Goal: Task Accomplishment & Management: Use online tool/utility

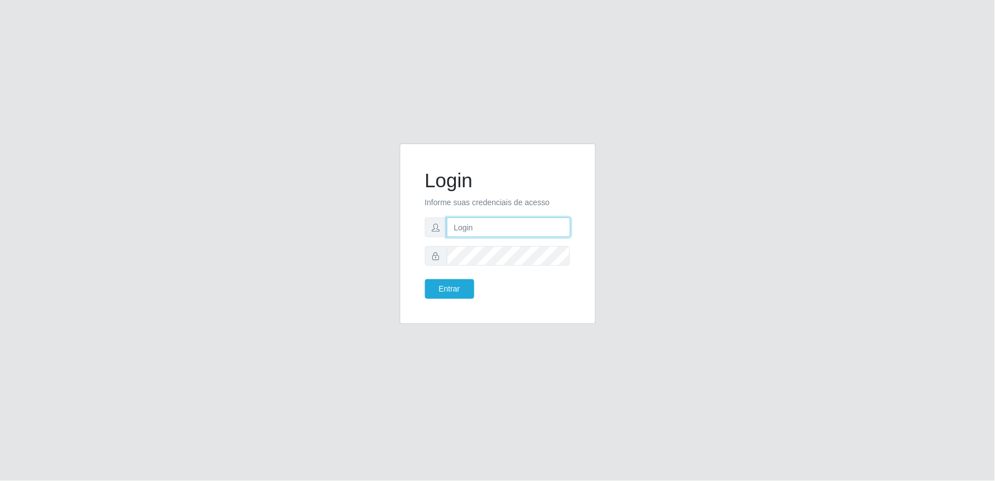
click at [500, 227] on input "text" at bounding box center [509, 227] width 124 height 20
type input "[EMAIL_ADDRESS][PERSON_NAME][DOMAIN_NAME]"
click at [425, 279] on button "Entrar" at bounding box center [449, 289] width 49 height 20
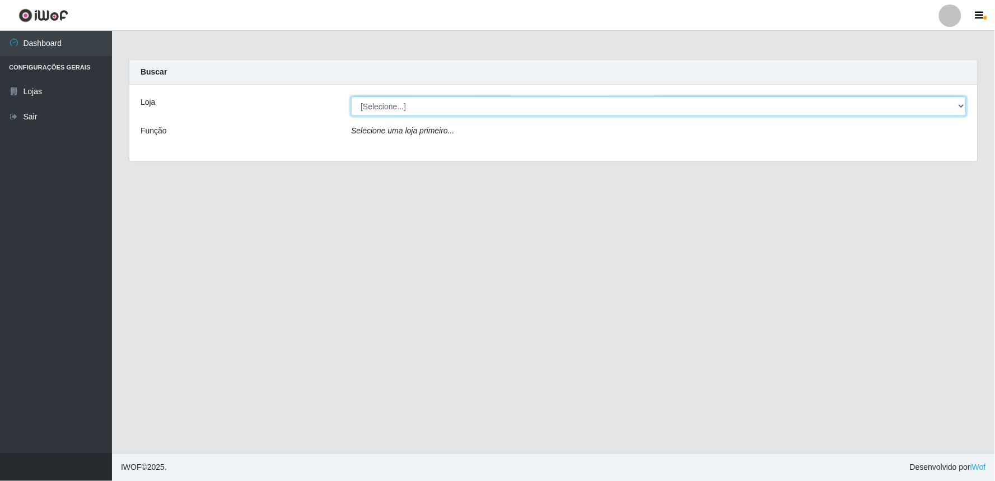
click at [959, 106] on select "[Selecione...] Queiroz Atacadão - Ceará Mirim" at bounding box center [659, 106] width 616 height 20
select select "465"
click at [351, 96] on select "[Selecione...] Queiroz Atacadão - Ceará Mirim" at bounding box center [659, 106] width 616 height 20
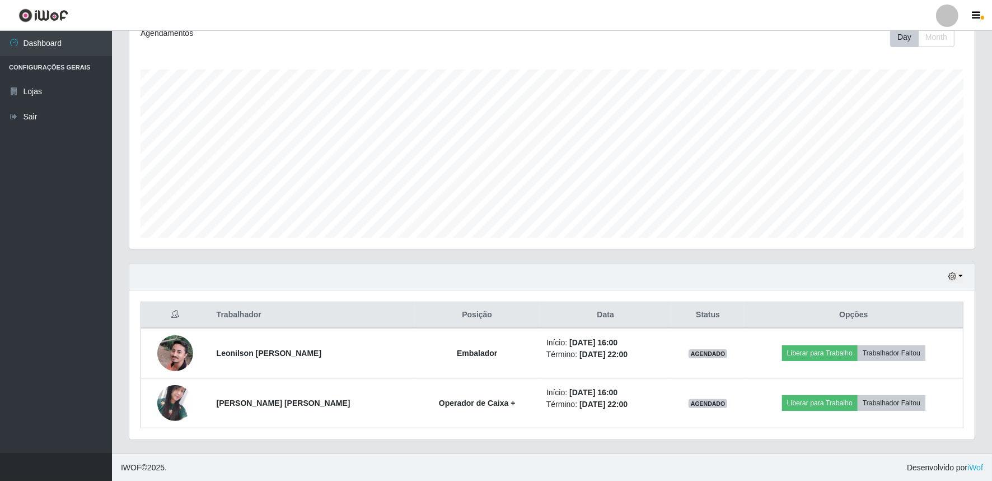
scroll to position [164, 0]
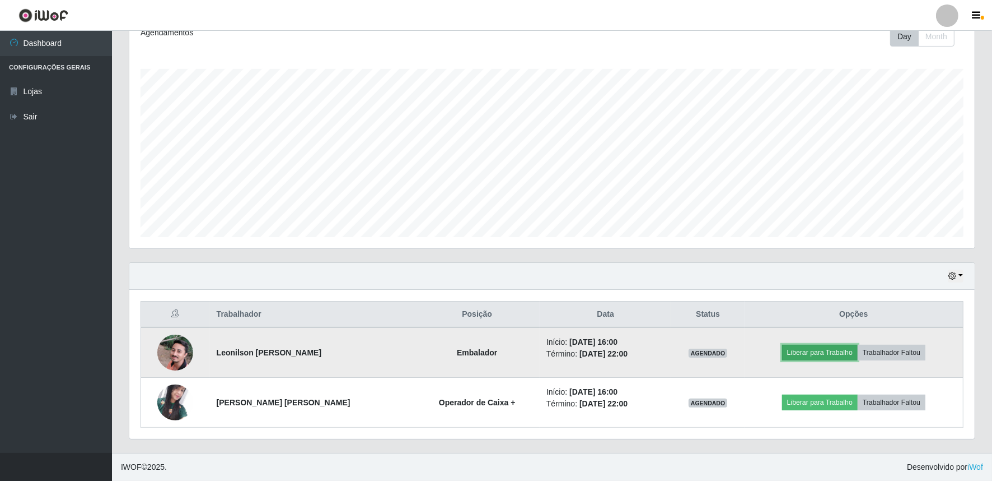
click at [822, 352] on button "Liberar para Trabalho" at bounding box center [820, 352] width 76 height 16
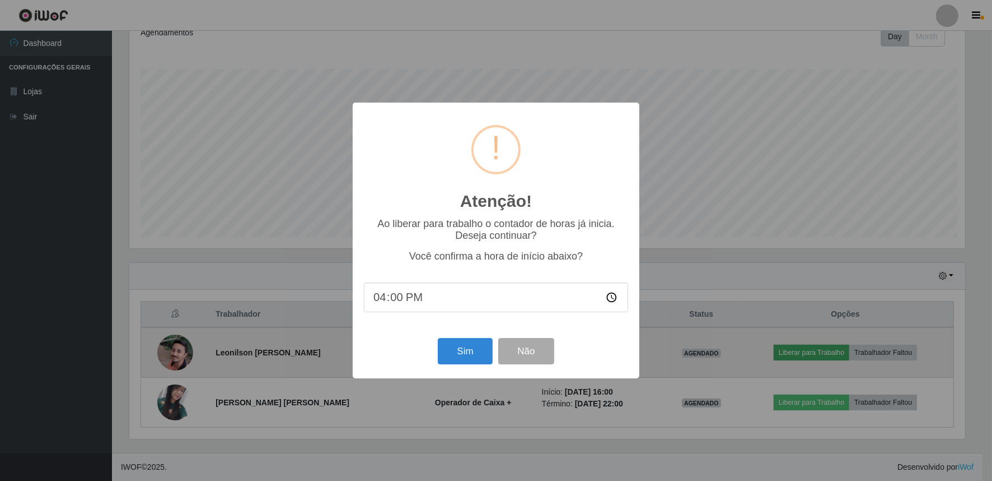
scroll to position [232, 838]
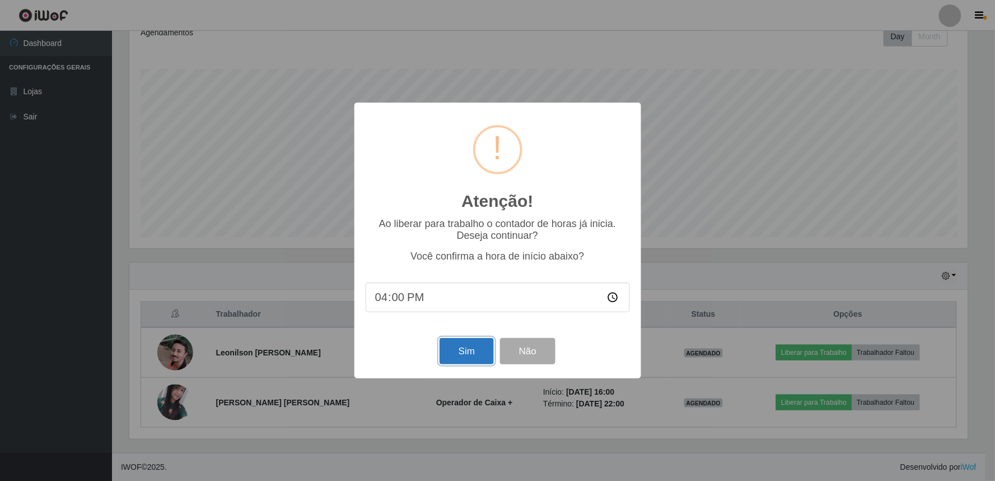
click at [463, 353] on button "Sim" at bounding box center [467, 351] width 54 height 26
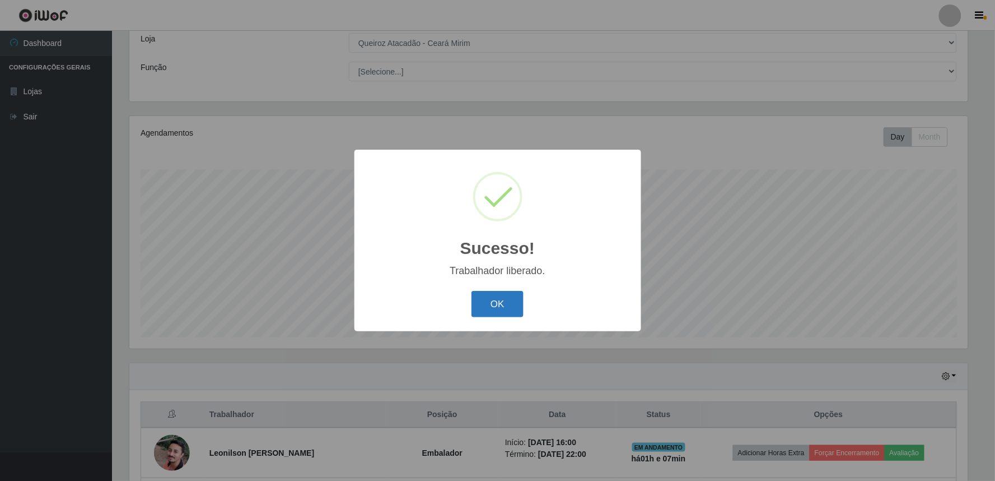
click at [502, 309] on button "OK" at bounding box center [498, 304] width 52 height 26
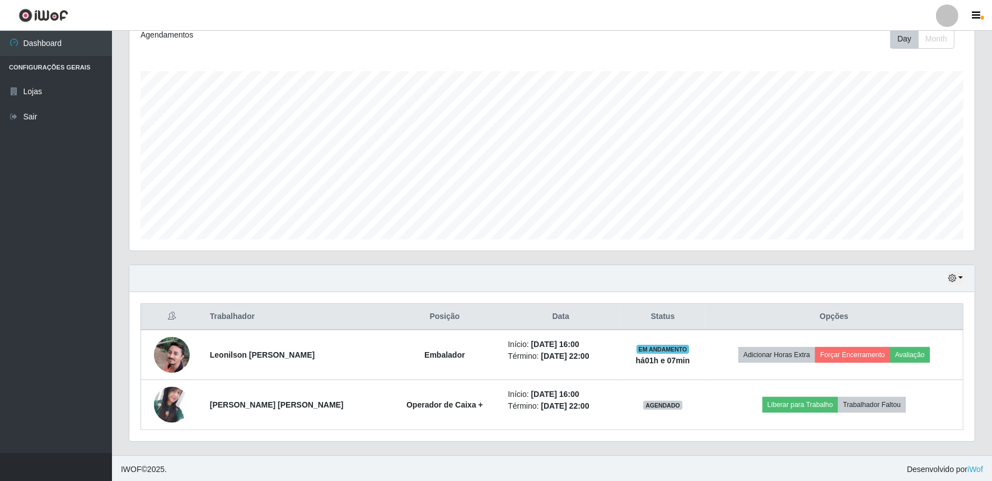
scroll to position [164, 0]
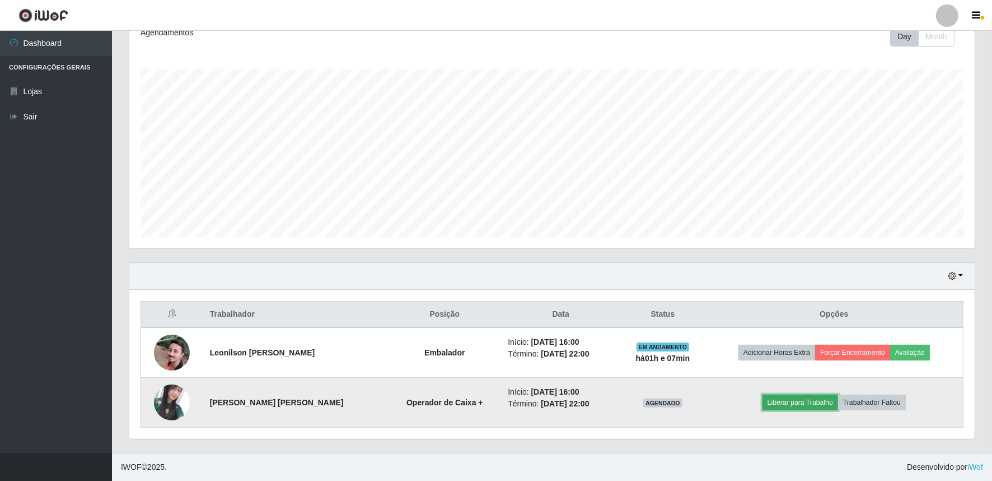
click at [799, 397] on button "Liberar para Trabalho" at bounding box center [801, 402] width 76 height 16
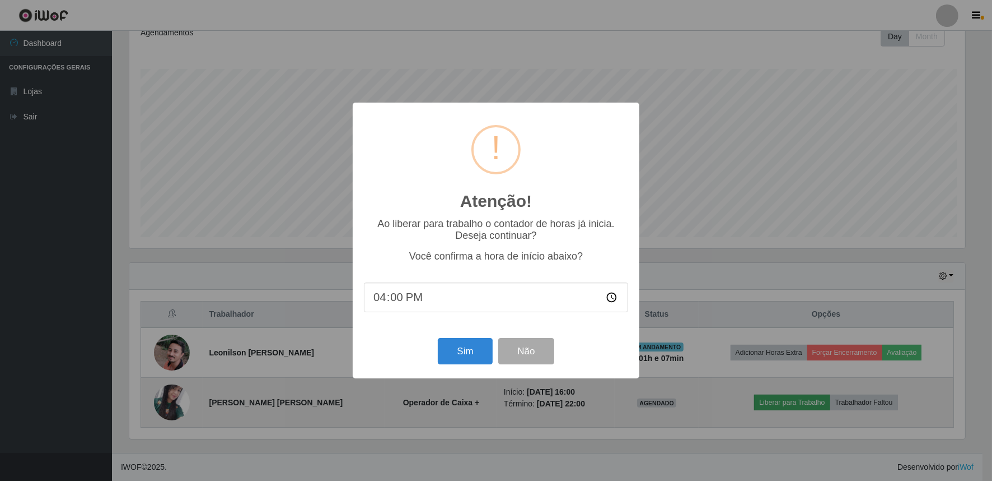
scroll to position [232, 838]
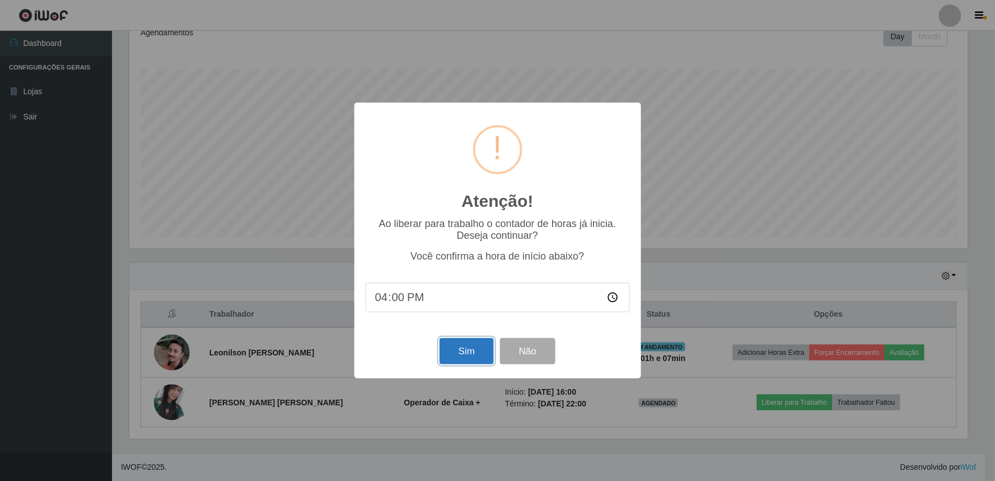
click at [475, 349] on button "Sim" at bounding box center [467, 351] width 54 height 26
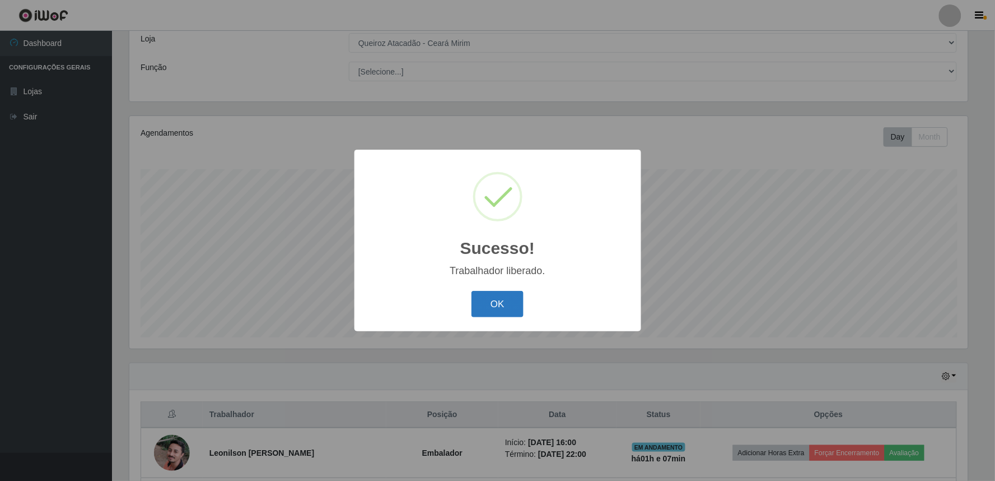
click at [510, 304] on button "OK" at bounding box center [498, 304] width 52 height 26
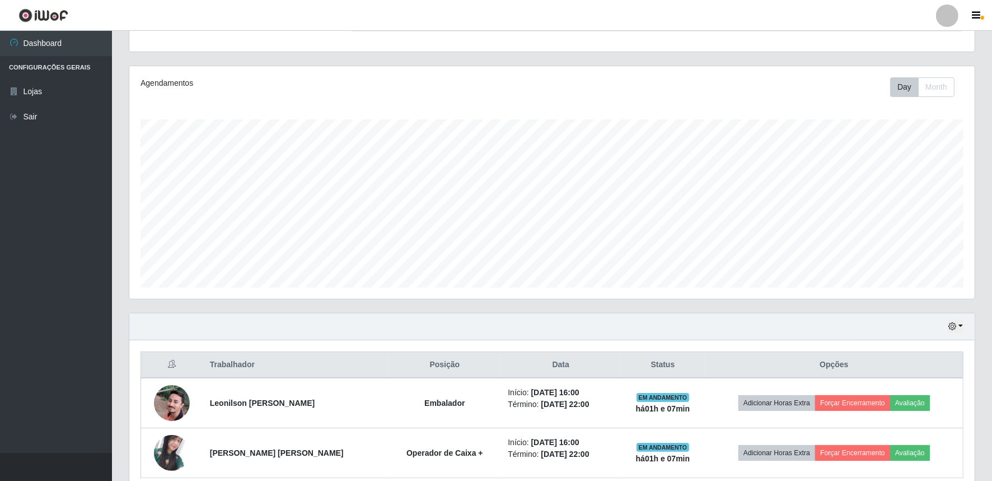
scroll to position [164, 0]
